Goal: Task Accomplishment & Management: Manage account settings

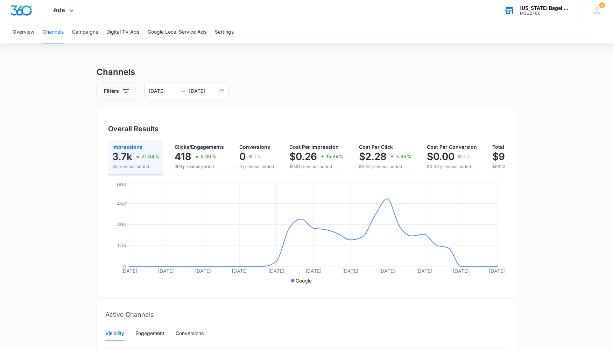
click at [556, 9] on div "[US_STATE] Bagel Company" at bounding box center [545, 8] width 51 height 6
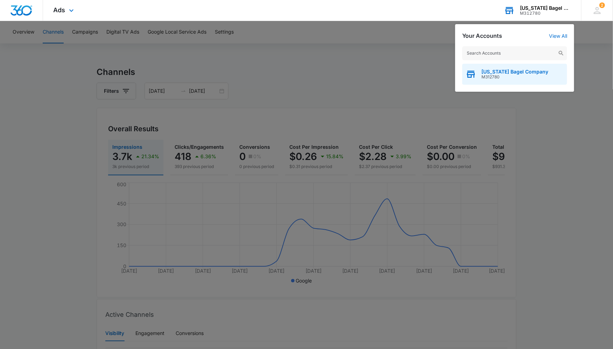
click at [517, 75] on span "M312780" at bounding box center [515, 77] width 67 height 5
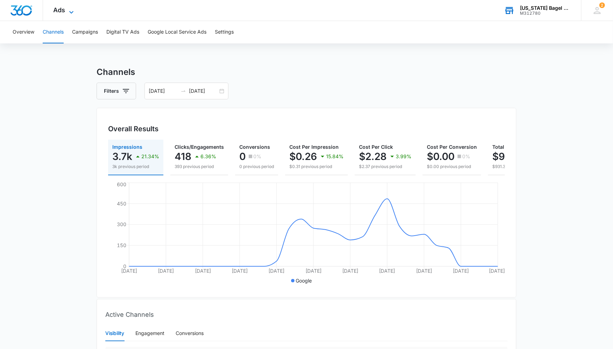
click at [63, 8] on span "Ads" at bounding box center [60, 9] width 12 height 7
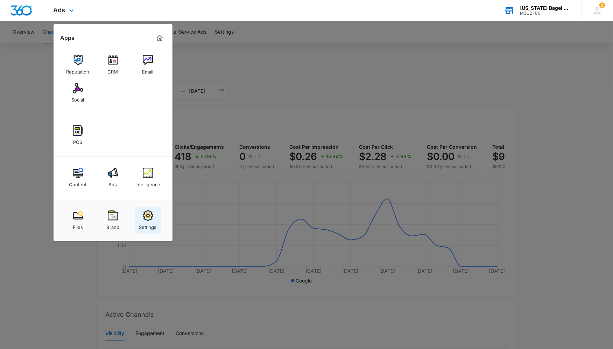
click at [148, 218] on img at bounding box center [148, 215] width 10 height 10
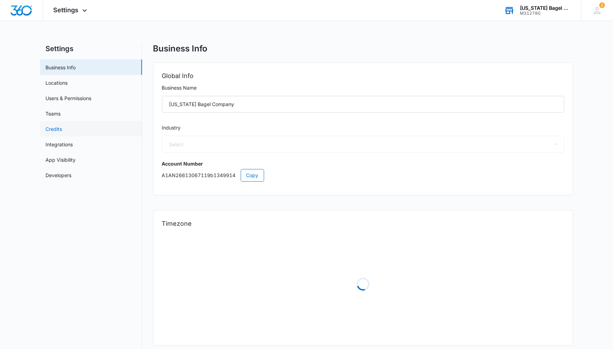
select select "11"
select select "US"
select select "America/Denver"
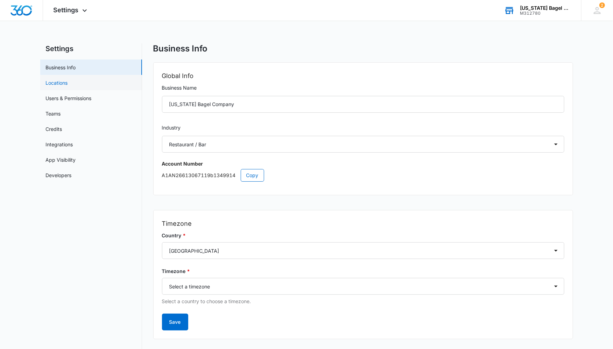
click at [68, 85] on link "Locations" at bounding box center [57, 82] width 22 height 7
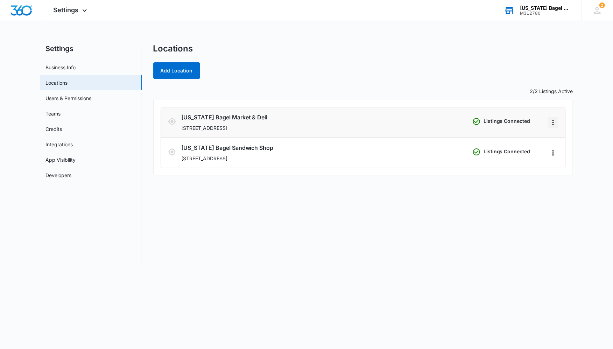
click at [553, 122] on icon "Actions" at bounding box center [553, 122] width 8 height 8
click at [566, 140] on link "Edit" at bounding box center [561, 142] width 9 height 6
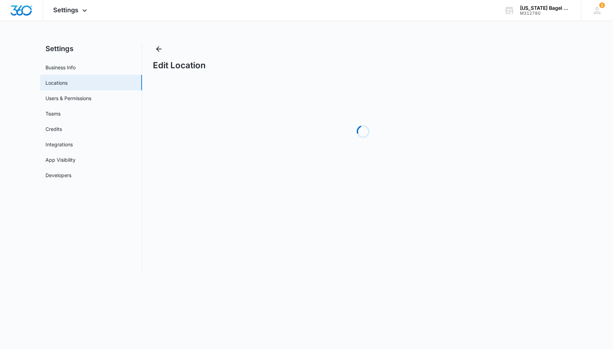
select select "Colorado"
select select "2024"
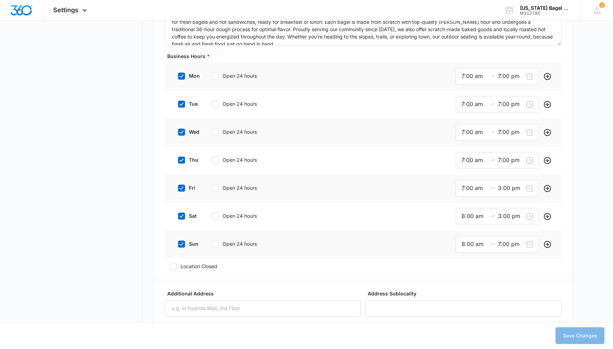
scroll to position [548, 0]
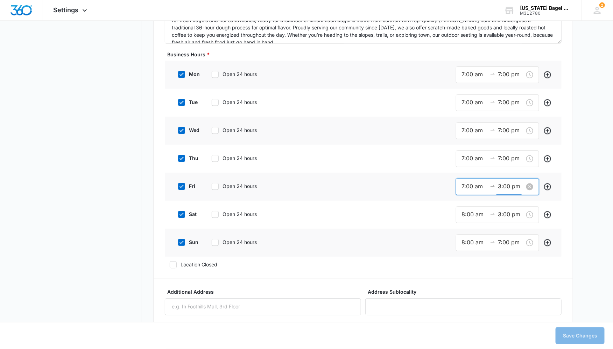
click at [502, 187] on input "3:00 pm" at bounding box center [510, 186] width 25 height 9
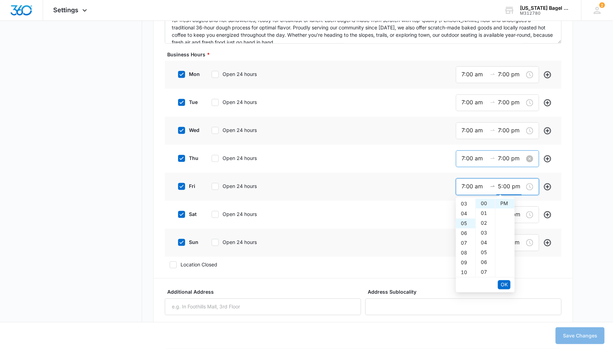
scroll to position [49, 0]
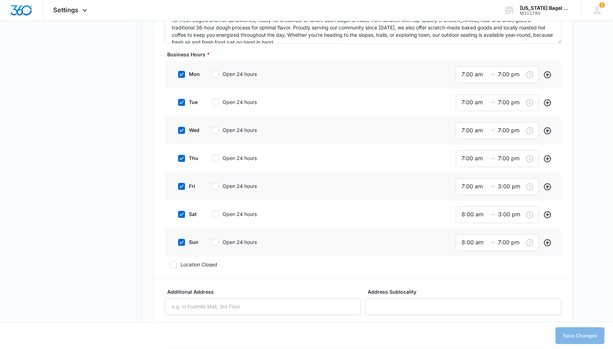
click at [572, 168] on div "Basic Info Business Location Name * Colorado Bagel Market & Deli Business Phone…" at bounding box center [363, 348] width 420 height 1529
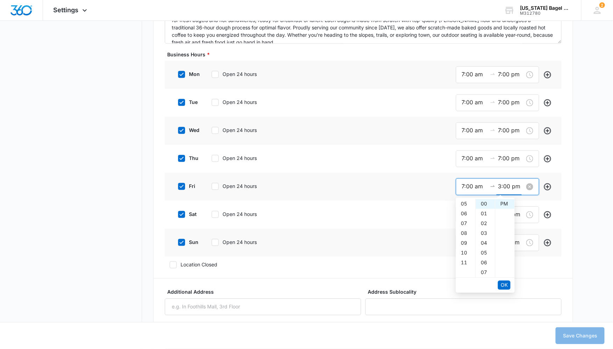
click at [503, 185] on input "3:00 pm" at bounding box center [510, 186] width 25 height 9
click at [464, 225] on div "05" at bounding box center [466, 224] width 20 height 10
type input "5:00 pm"
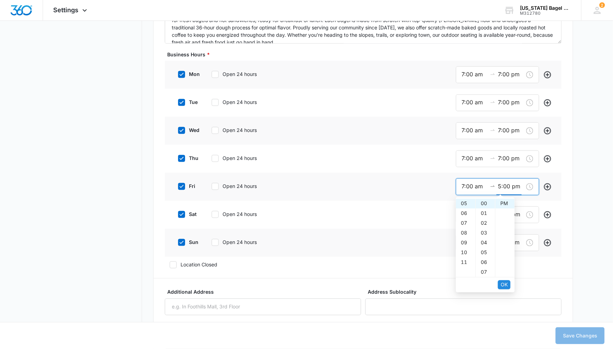
click at [504, 282] on span "OK" at bounding box center [504, 285] width 7 height 8
click at [504, 283] on span "OK" at bounding box center [504, 285] width 7 height 8
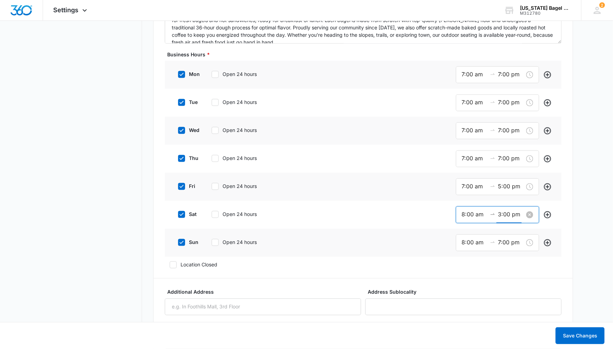
click at [501, 216] on input "3:00 pm" at bounding box center [510, 214] width 25 height 9
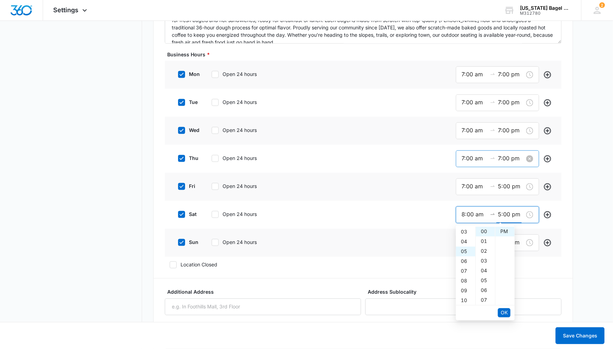
scroll to position [49, 0]
click at [503, 309] on span "OK" at bounding box center [504, 313] width 7 height 8
type input "5:00 pm"
click at [503, 309] on span "OK" at bounding box center [504, 313] width 7 height 8
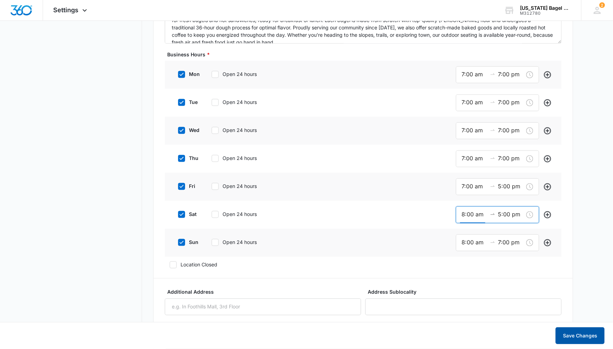
click at [582, 334] on button "Save Changes" at bounding box center [580, 335] width 49 height 17
